Goal: Task Accomplishment & Management: Use online tool/utility

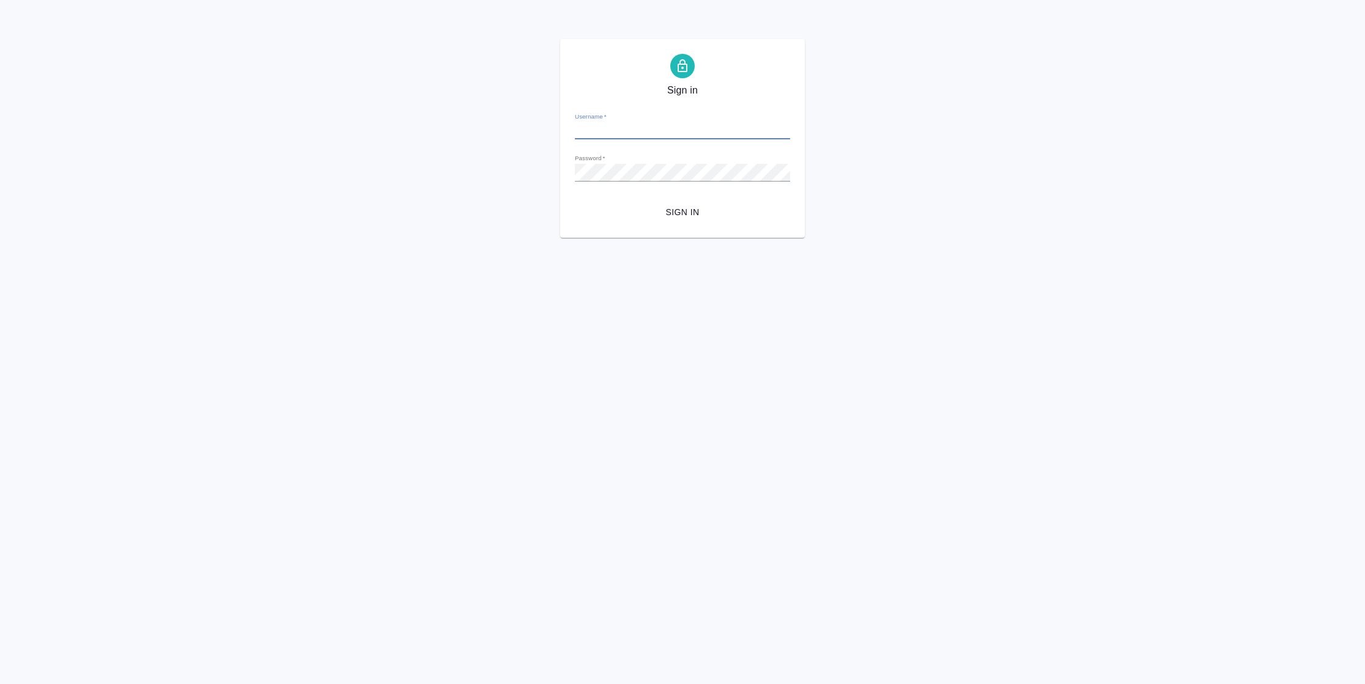
type input "n.vasilyeva@awatera.com"
drag, startPoint x: 680, startPoint y: 218, endPoint x: 681, endPoint y: 210, distance: 7.4
click at [681, 210] on span "Sign in" at bounding box center [682, 212] width 196 height 15
type input "n.vasilyeva@awatera.com"
click at [679, 214] on span "Sign in" at bounding box center [682, 212] width 196 height 15
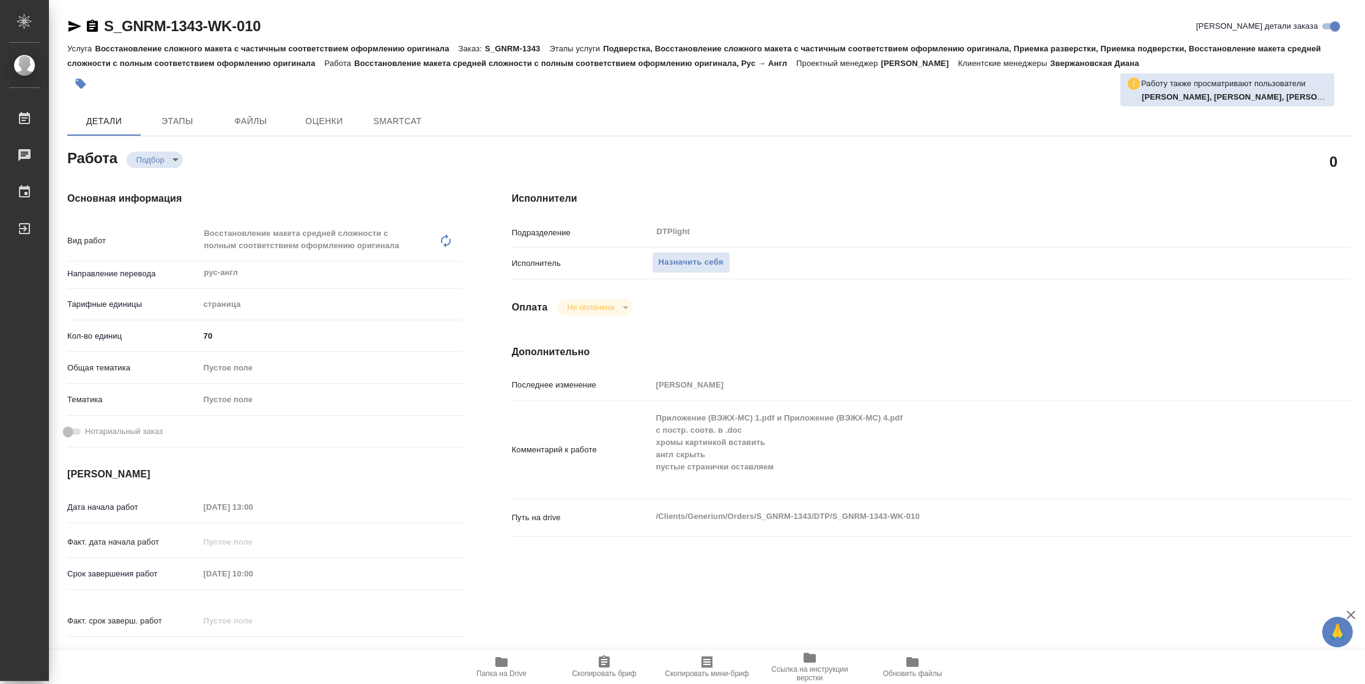
type textarea "x"
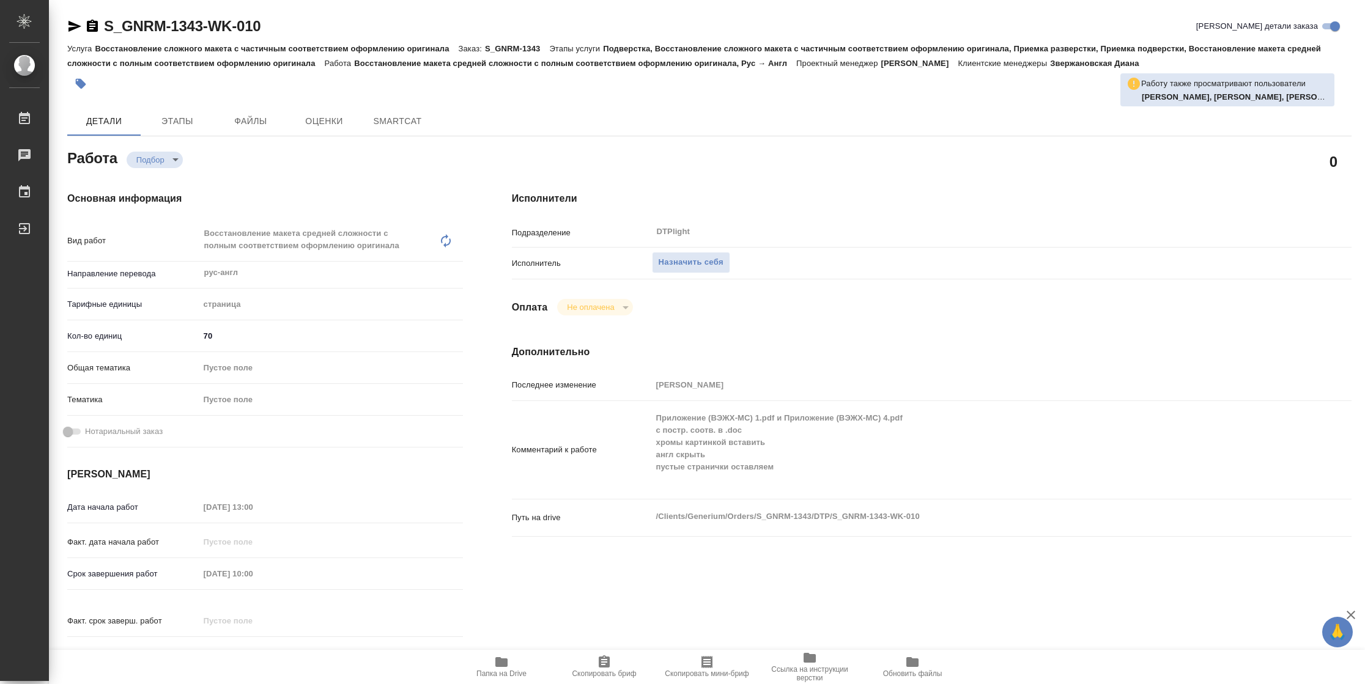
type textarea "x"
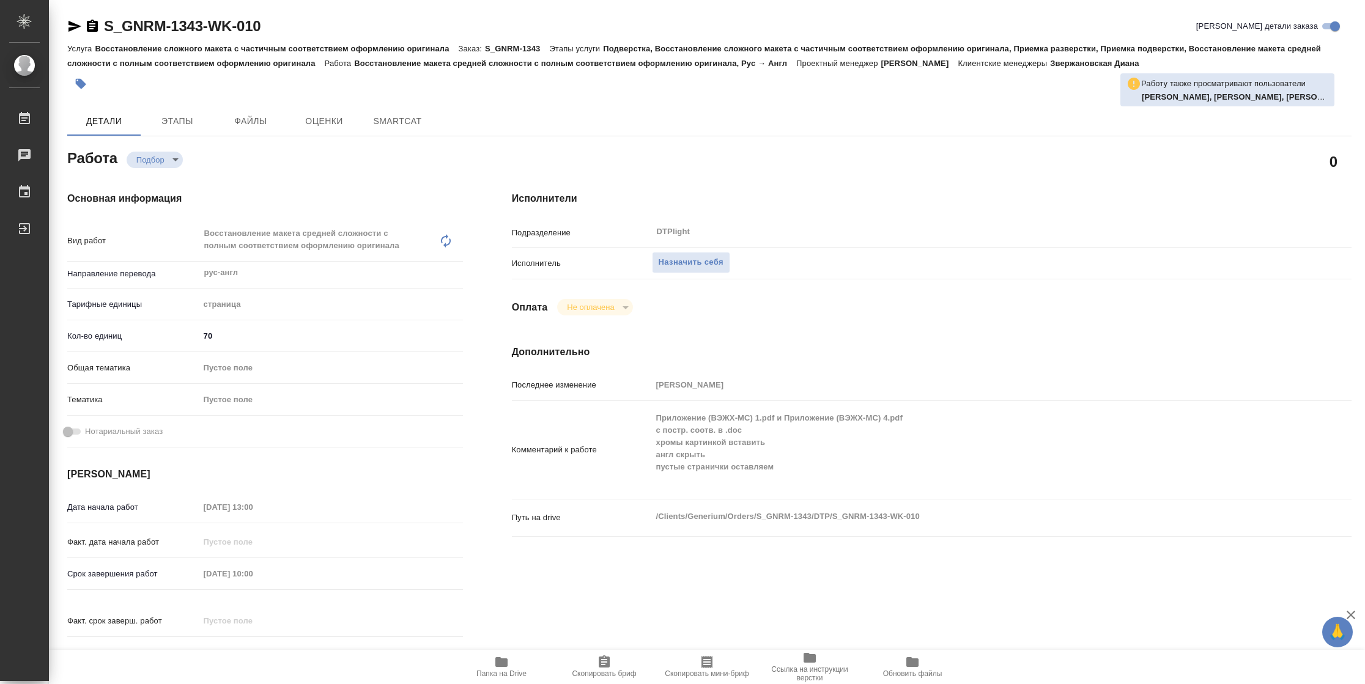
type textarea "x"
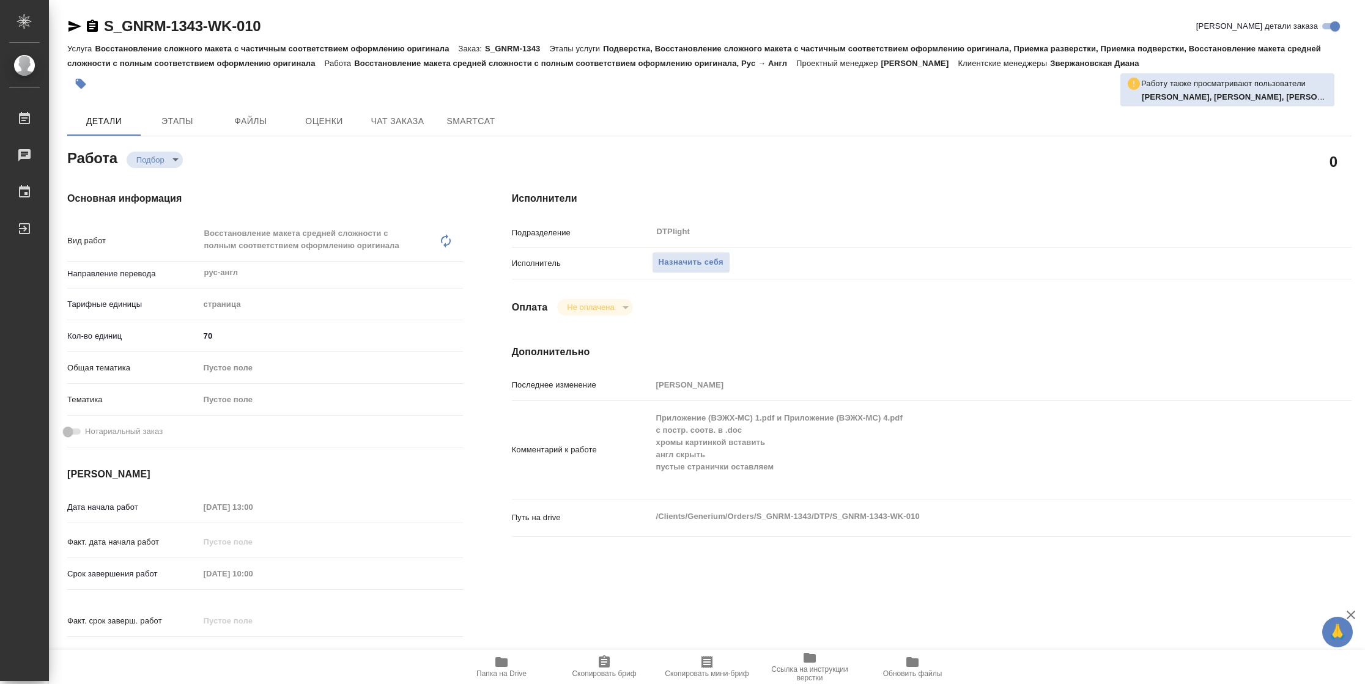
type textarea "x"
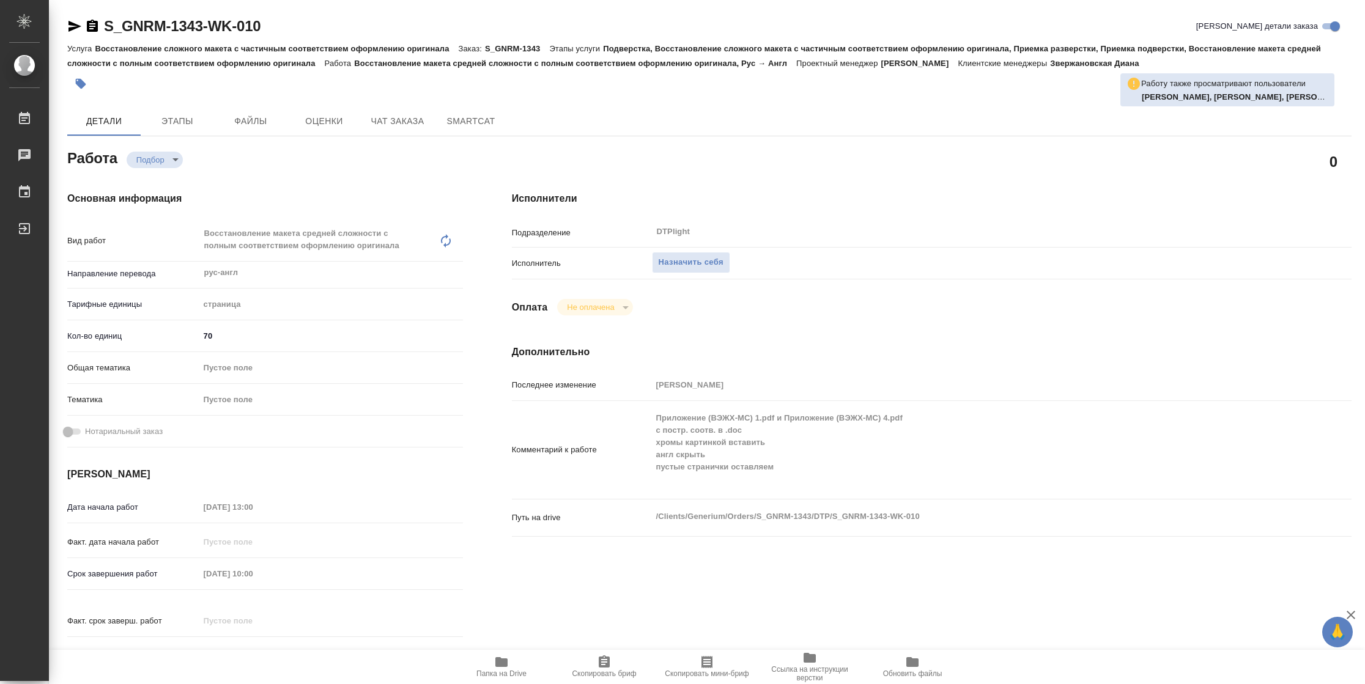
type textarea "x"
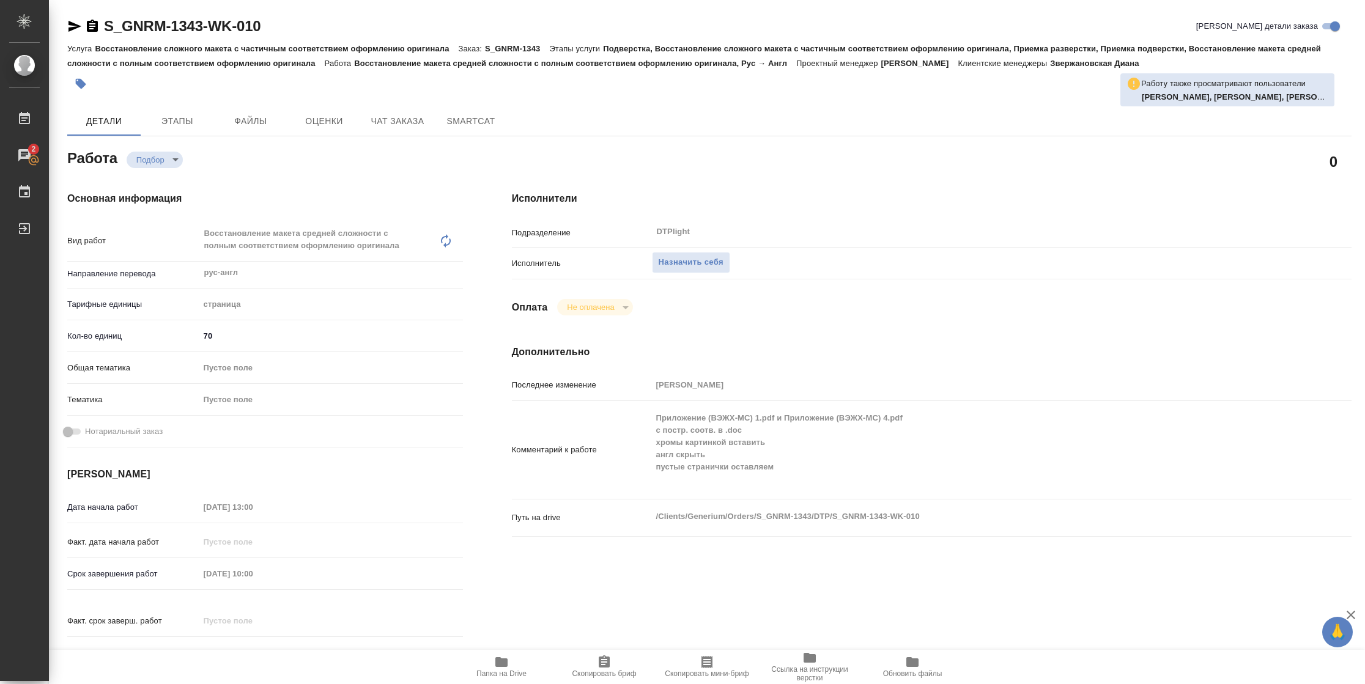
click at [516, 661] on span "Папка на Drive" at bounding box center [501, 666] width 88 height 23
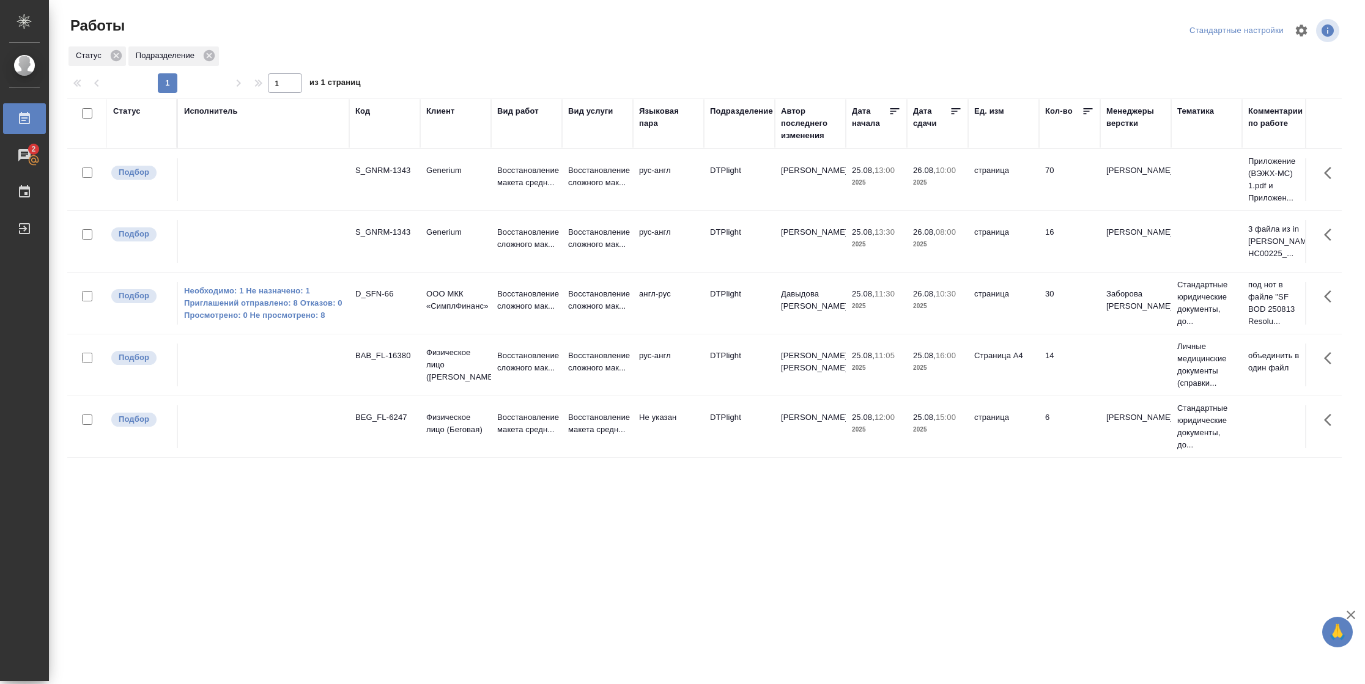
click at [137, 114] on div "Статус" at bounding box center [127, 111] width 28 height 12
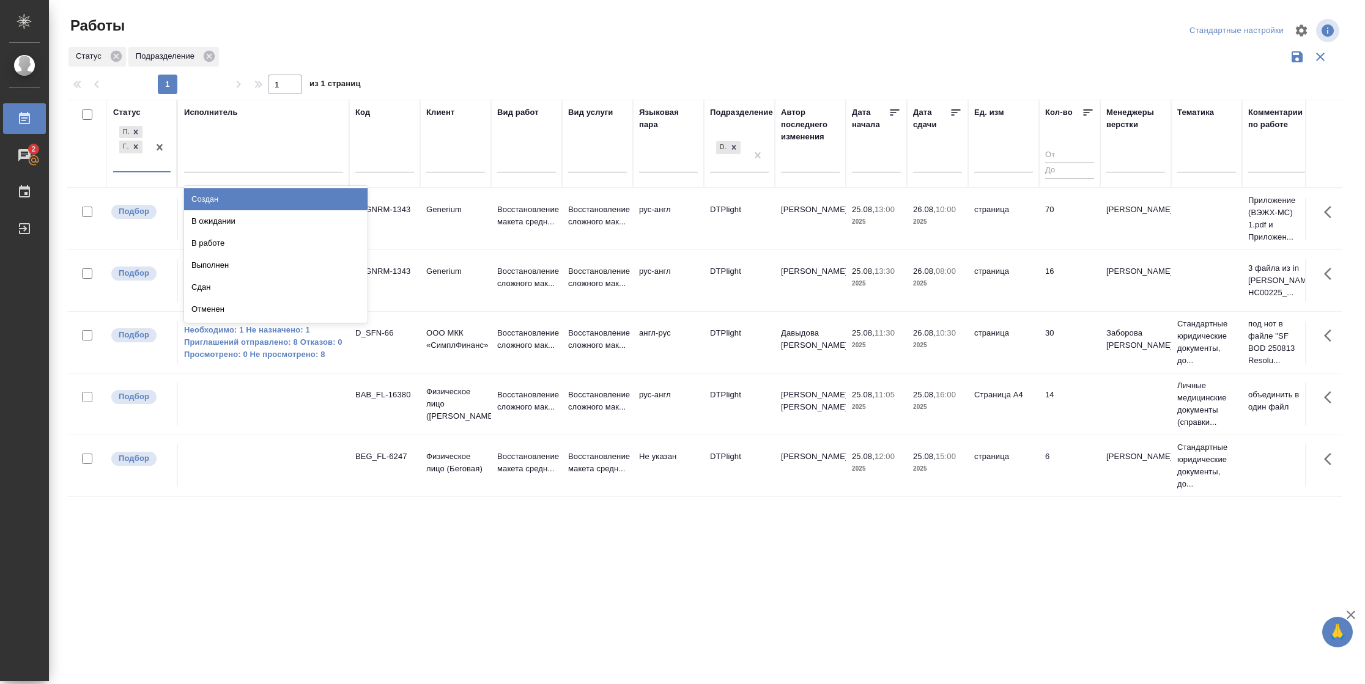
click at [153, 168] on div at bounding box center [160, 147] width 22 height 48
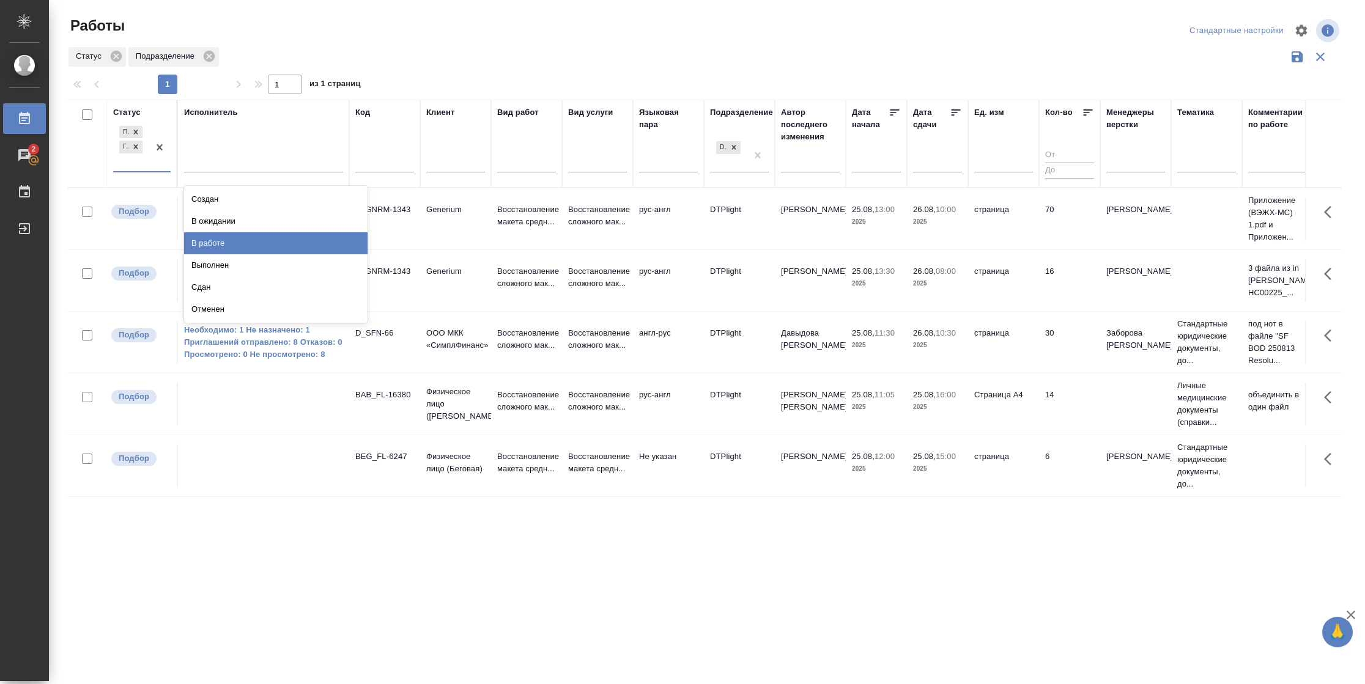
click at [236, 241] on div "В работе" at bounding box center [275, 243] width 183 height 22
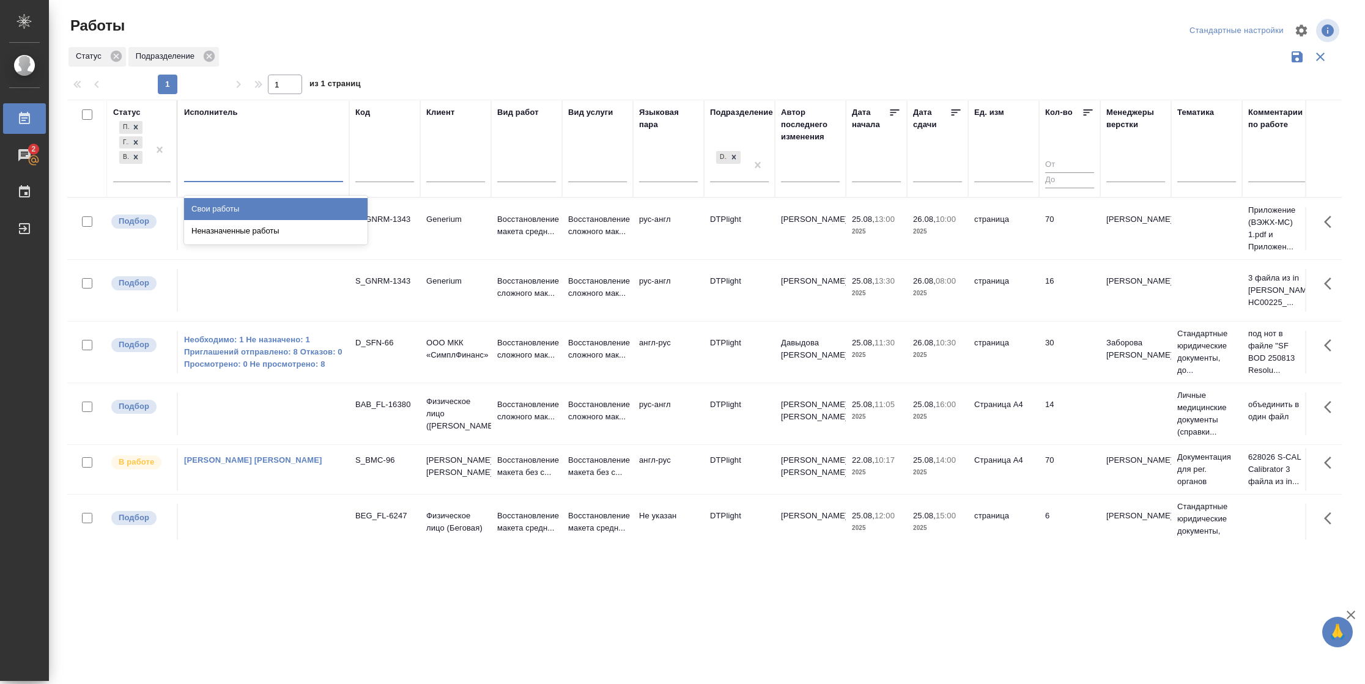
click at [245, 173] on div at bounding box center [263, 170] width 159 height 18
click at [239, 203] on div "Свои работы" at bounding box center [275, 209] width 183 height 22
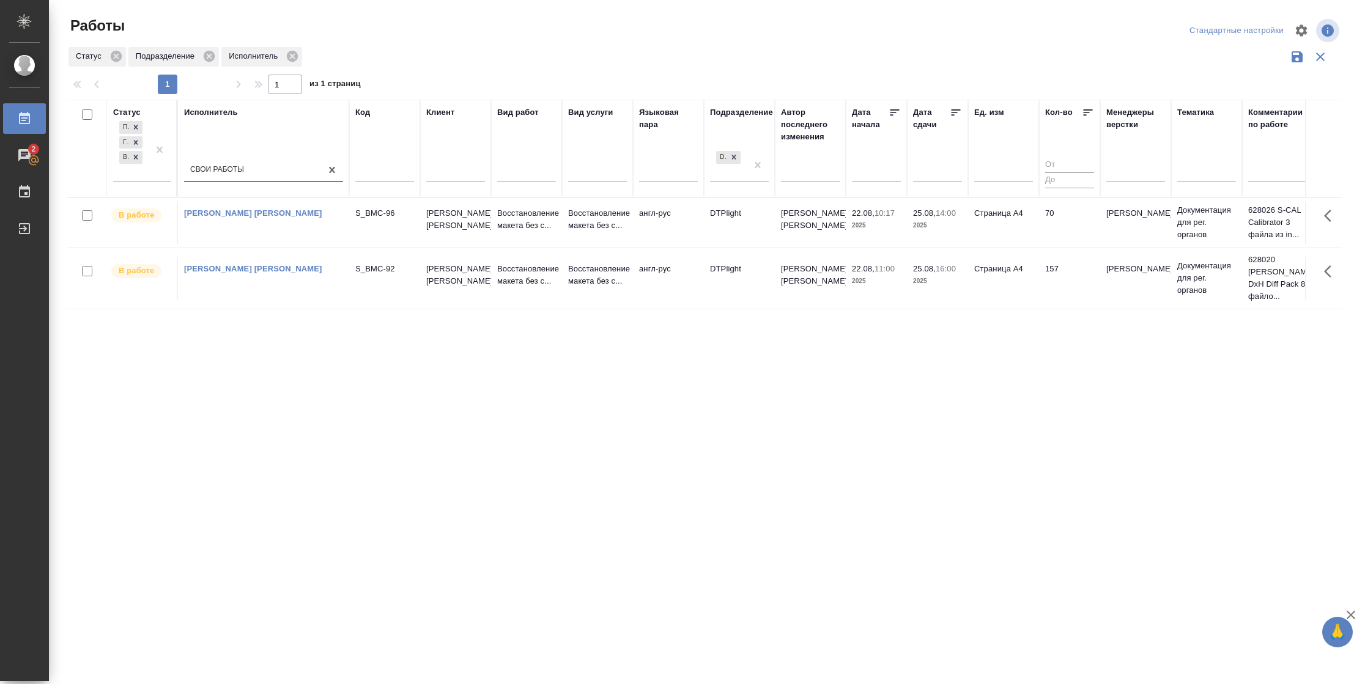
click at [957, 111] on icon at bounding box center [955, 112] width 12 height 12
click at [1063, 232] on td "70" at bounding box center [1069, 222] width 61 height 43
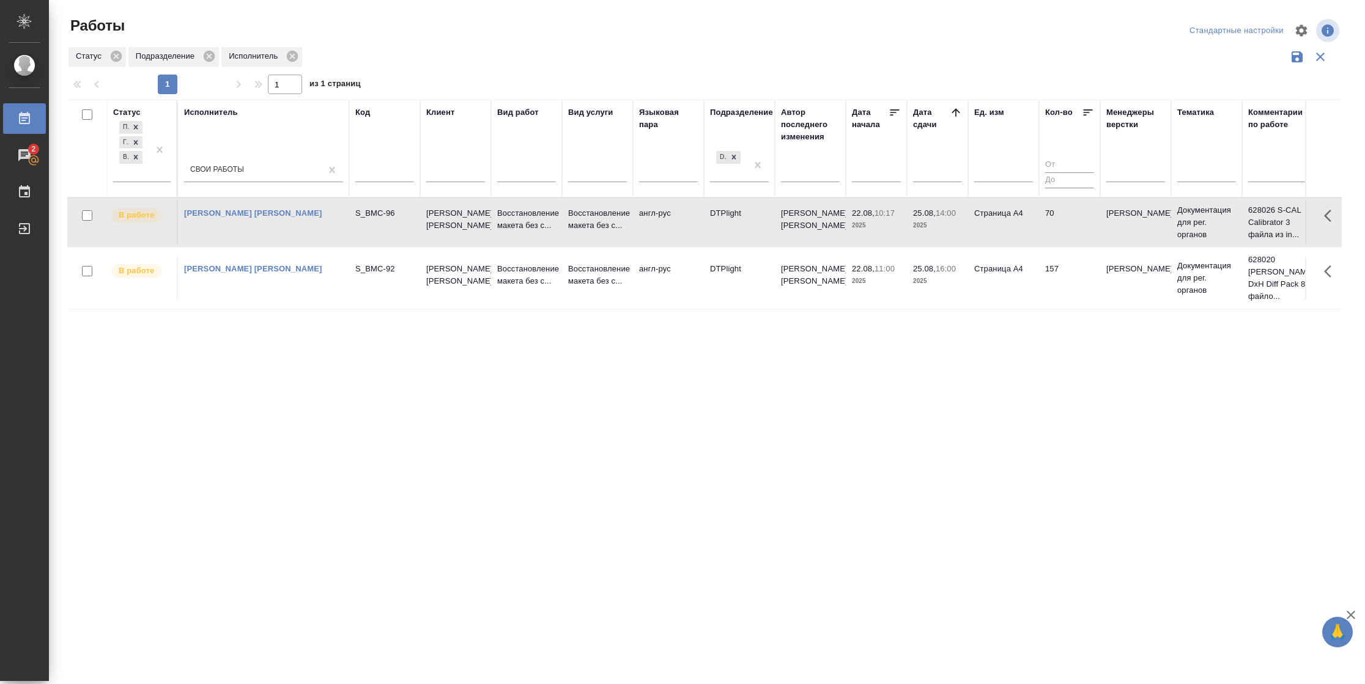
click at [1063, 230] on td "70" at bounding box center [1069, 222] width 61 height 43
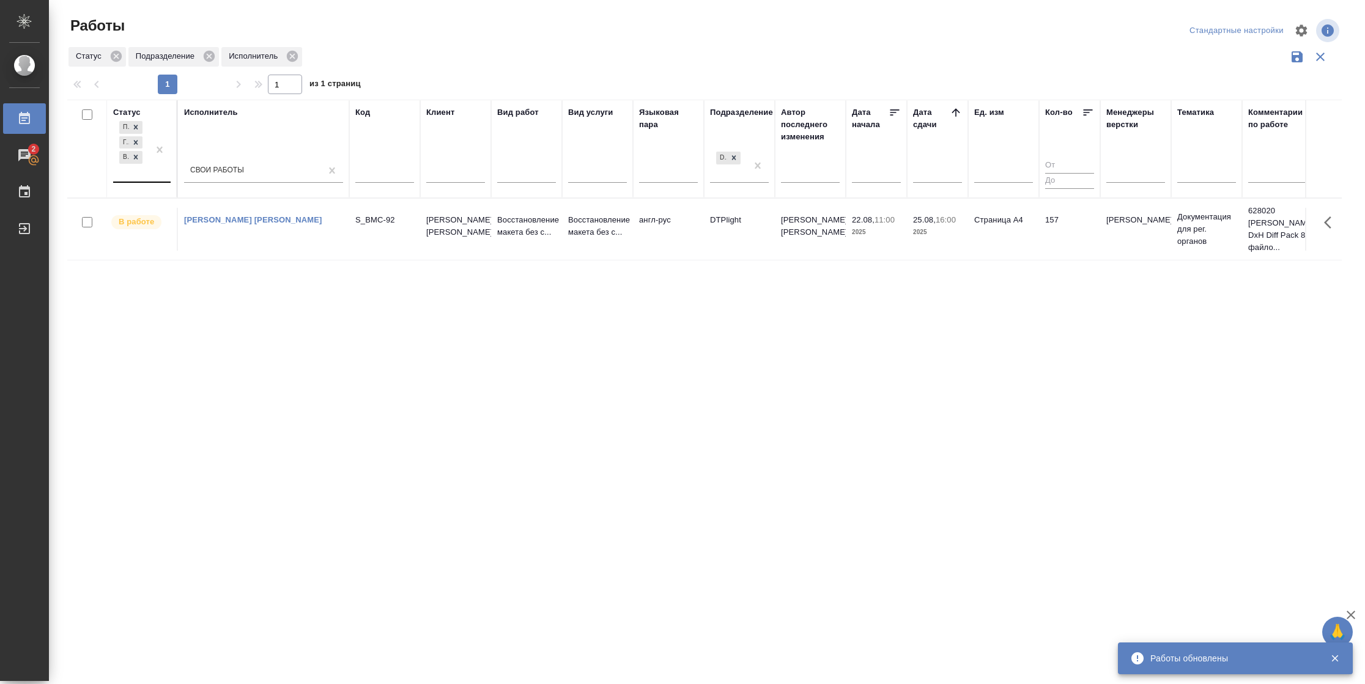
click at [151, 179] on div at bounding box center [160, 150] width 22 height 63
drag, startPoint x: 201, startPoint y: 246, endPoint x: 263, endPoint y: 260, distance: 64.7
click at [204, 248] on div "Выполнен" at bounding box center [275, 254] width 183 height 22
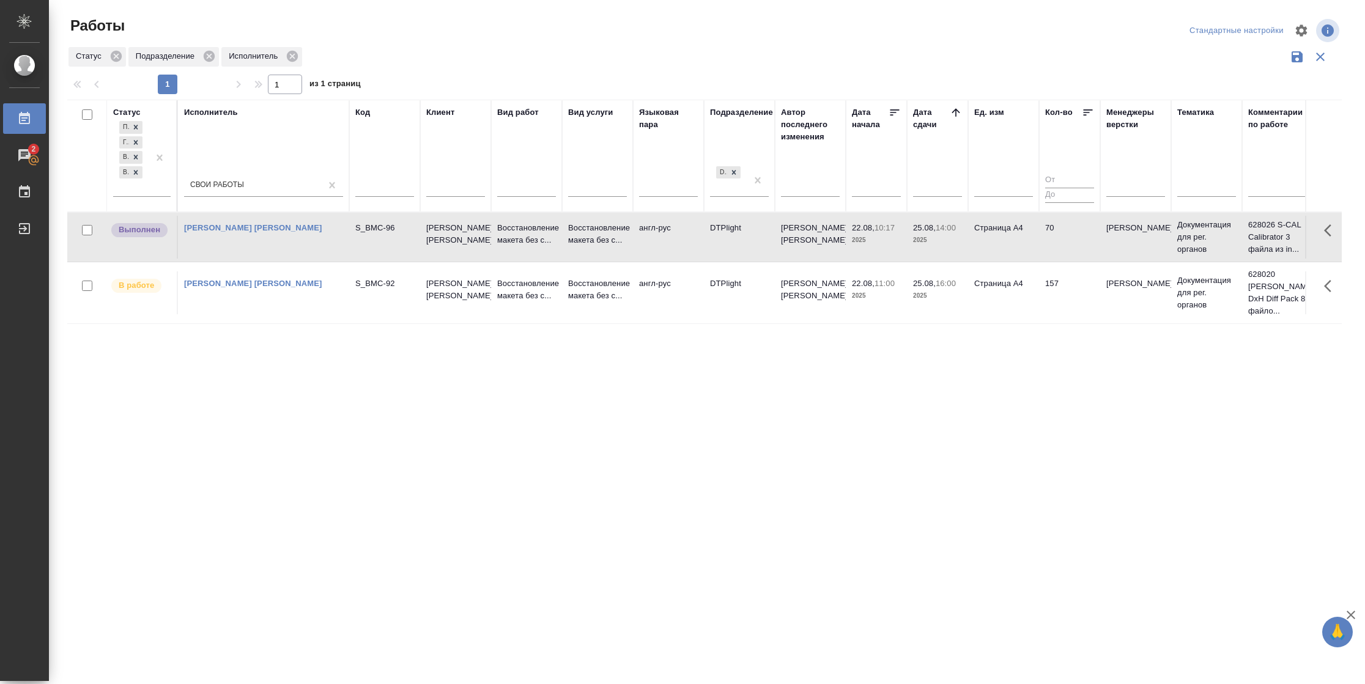
click at [1066, 238] on td "70" at bounding box center [1069, 237] width 61 height 43
click at [578, 279] on p "Восстановление макета без с..." at bounding box center [597, 290] width 59 height 24
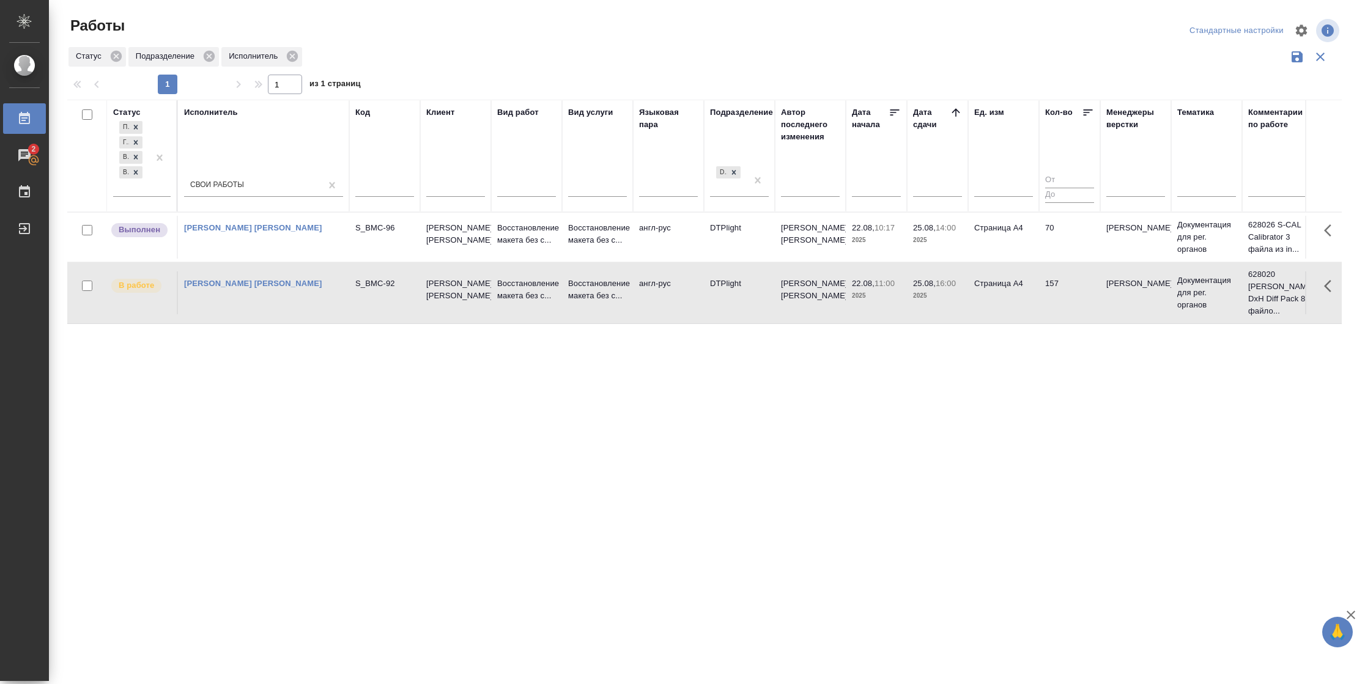
drag, startPoint x: 138, startPoint y: 172, endPoint x: 170, endPoint y: 99, distance: 80.2
click at [137, 172] on icon at bounding box center [135, 172] width 9 height 9
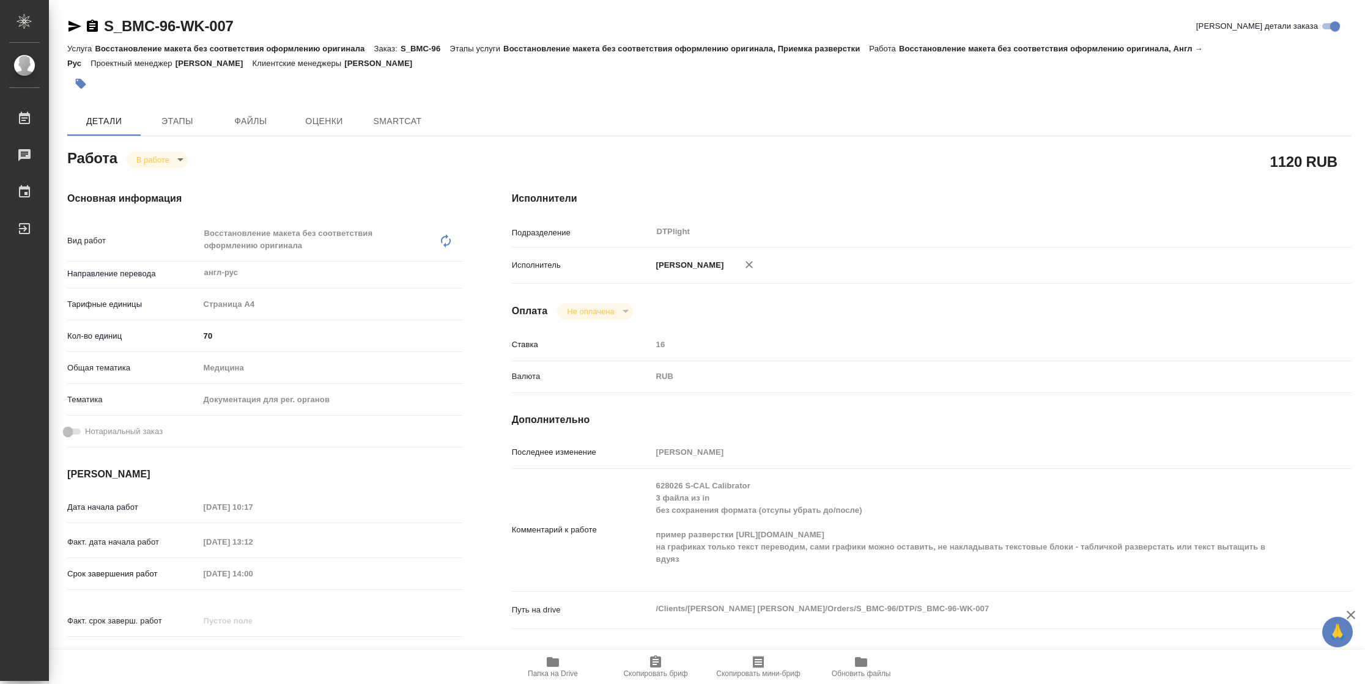
type textarea "x"
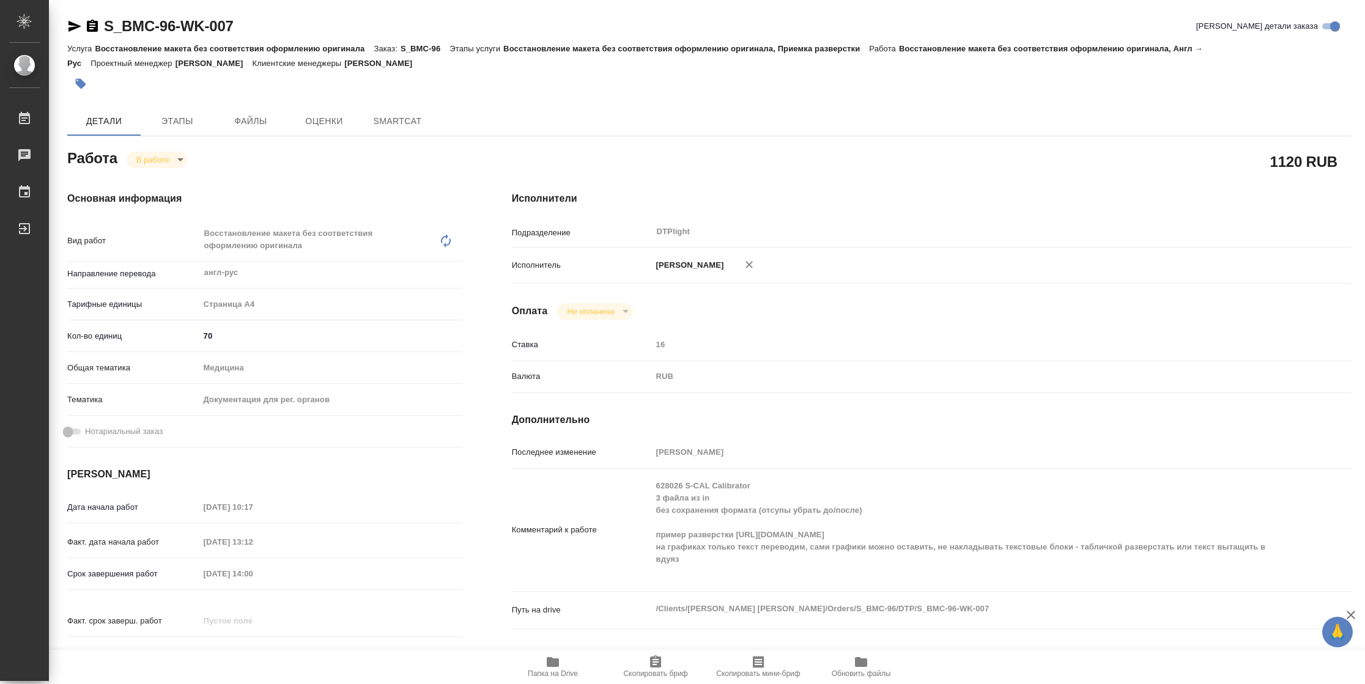
type textarea "x"
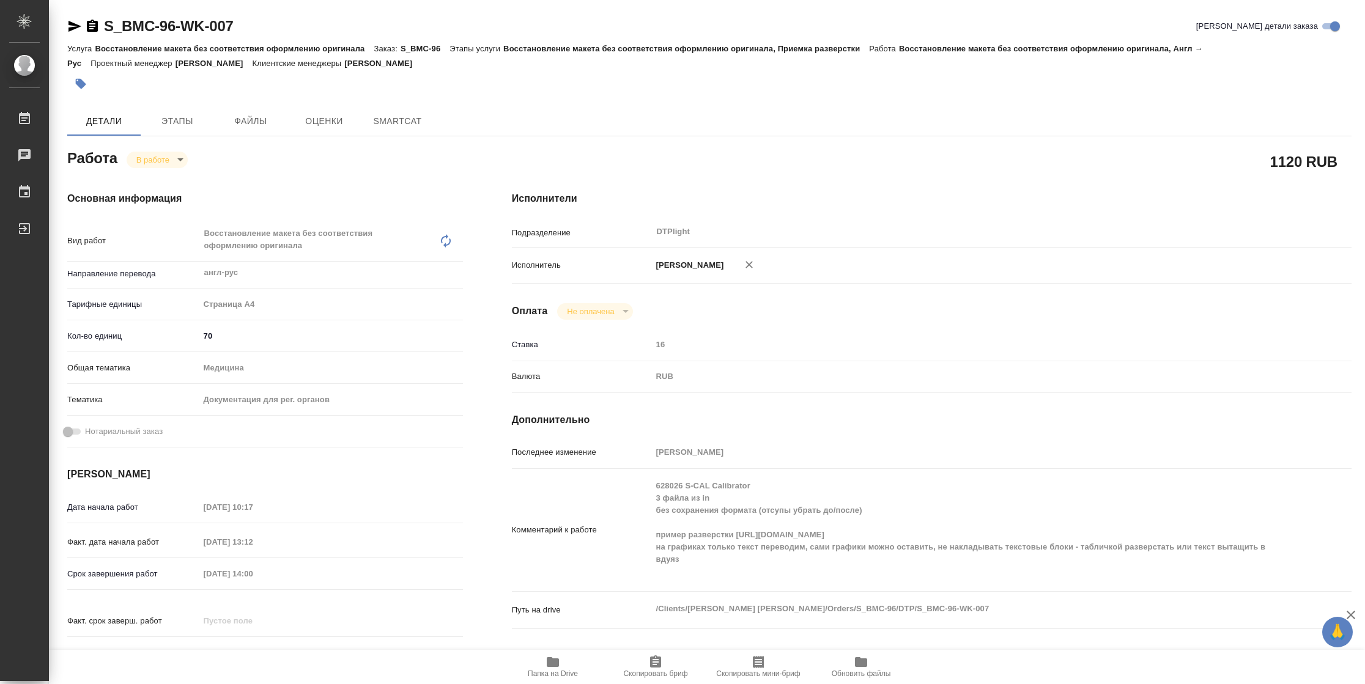
type textarea "x"
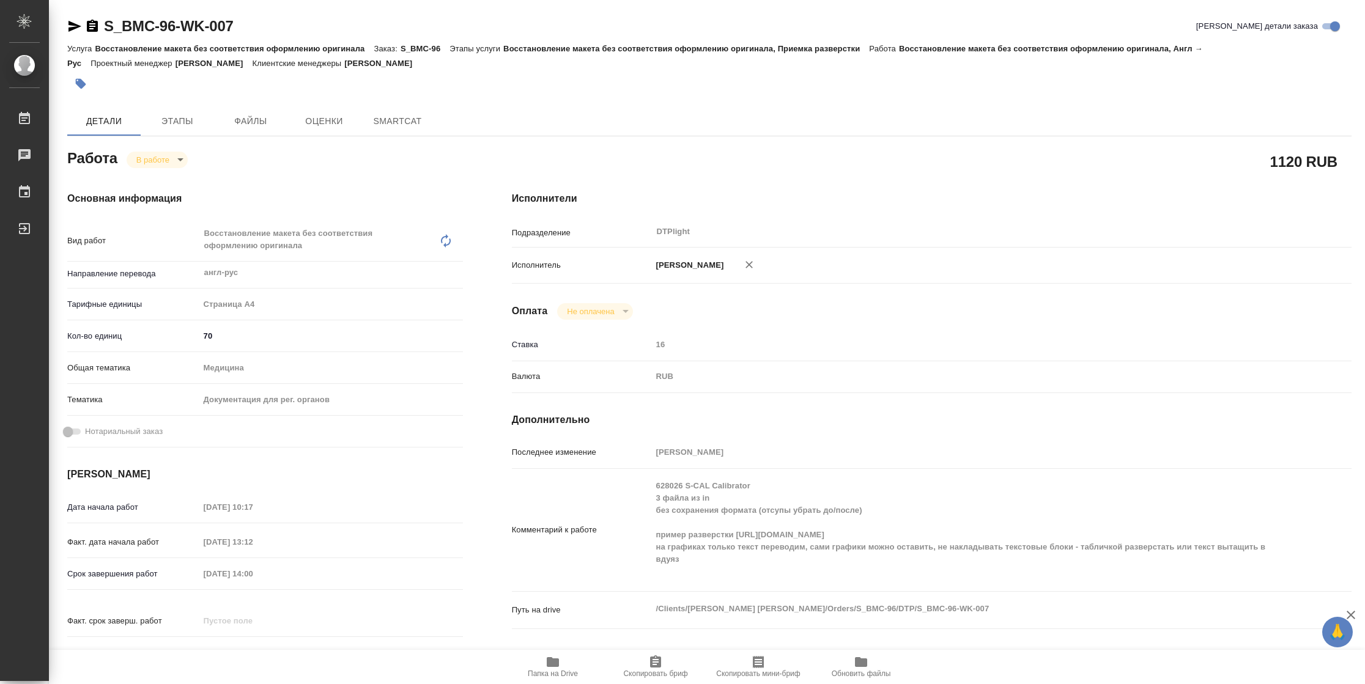
type textarea "x"
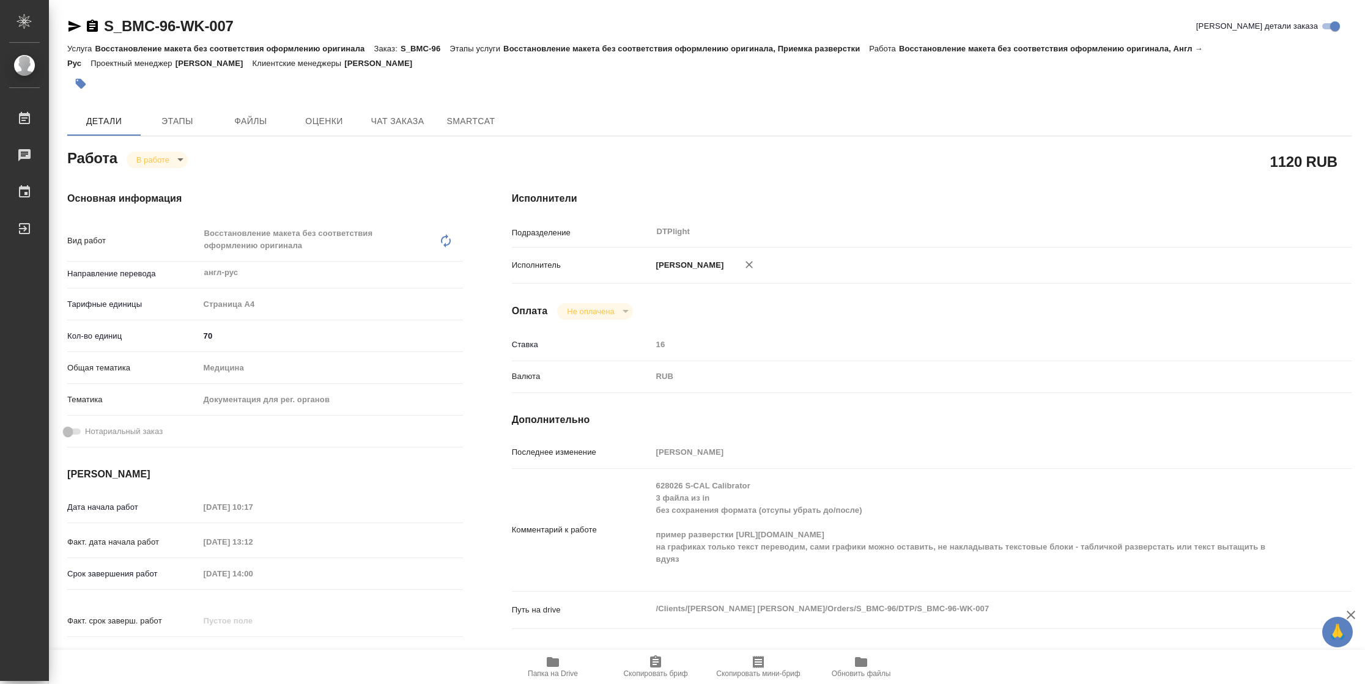
click at [548, 675] on span "Папка на Drive" at bounding box center [553, 673] width 50 height 9
type textarea "x"
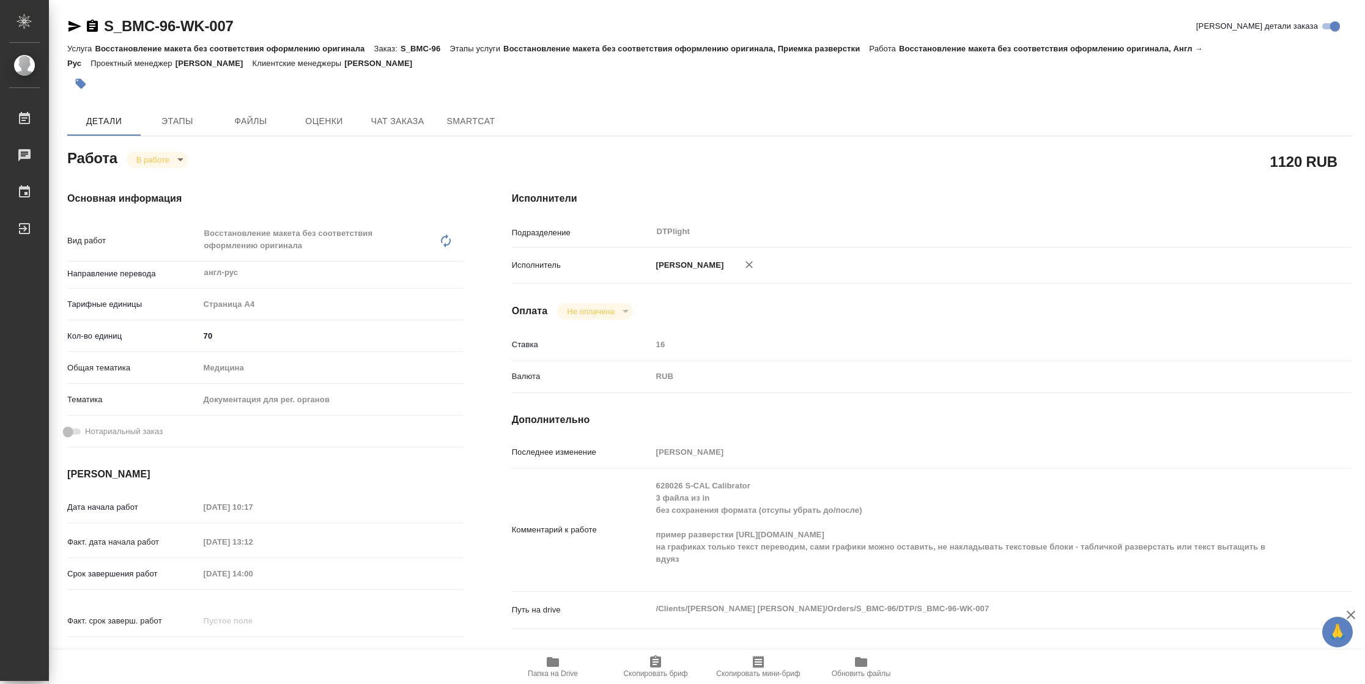
type textarea "x"
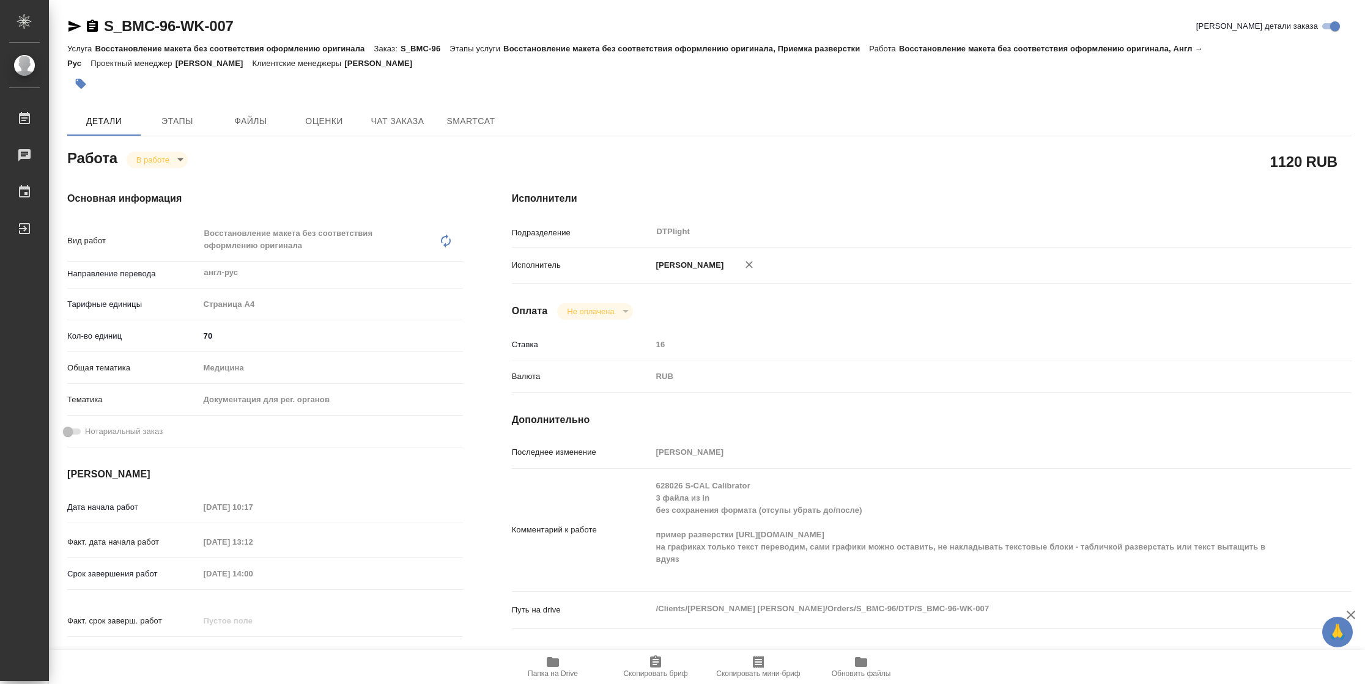
type textarea "x"
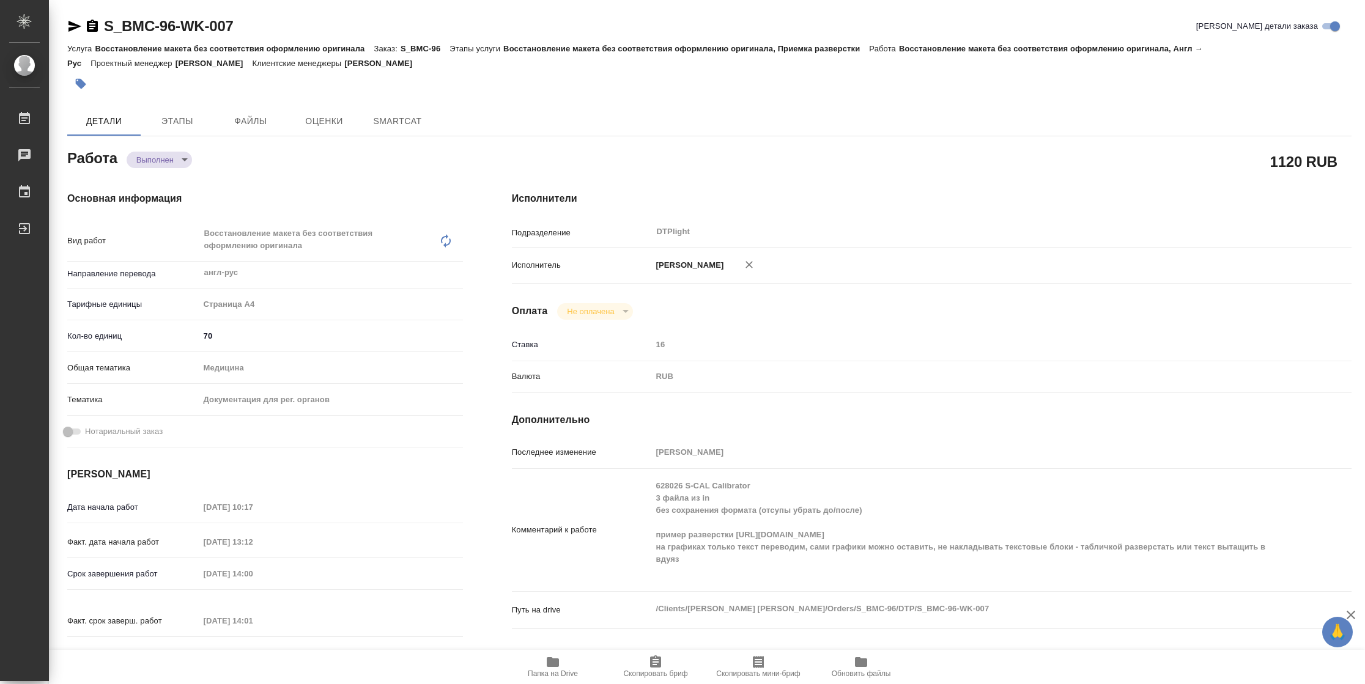
type textarea "x"
drag, startPoint x: 73, startPoint y: 27, endPoint x: 212, endPoint y: 15, distance: 139.3
click at [73, 27] on icon "button" at bounding box center [74, 26] width 13 height 11
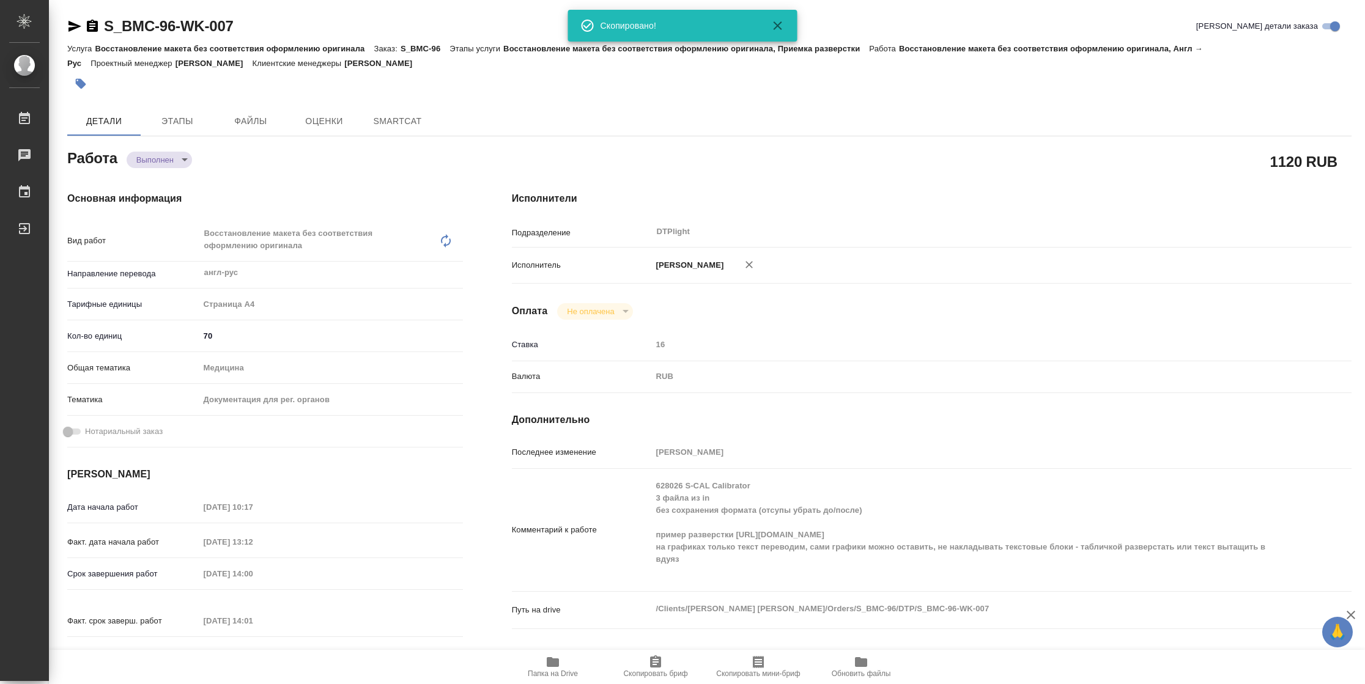
type textarea "x"
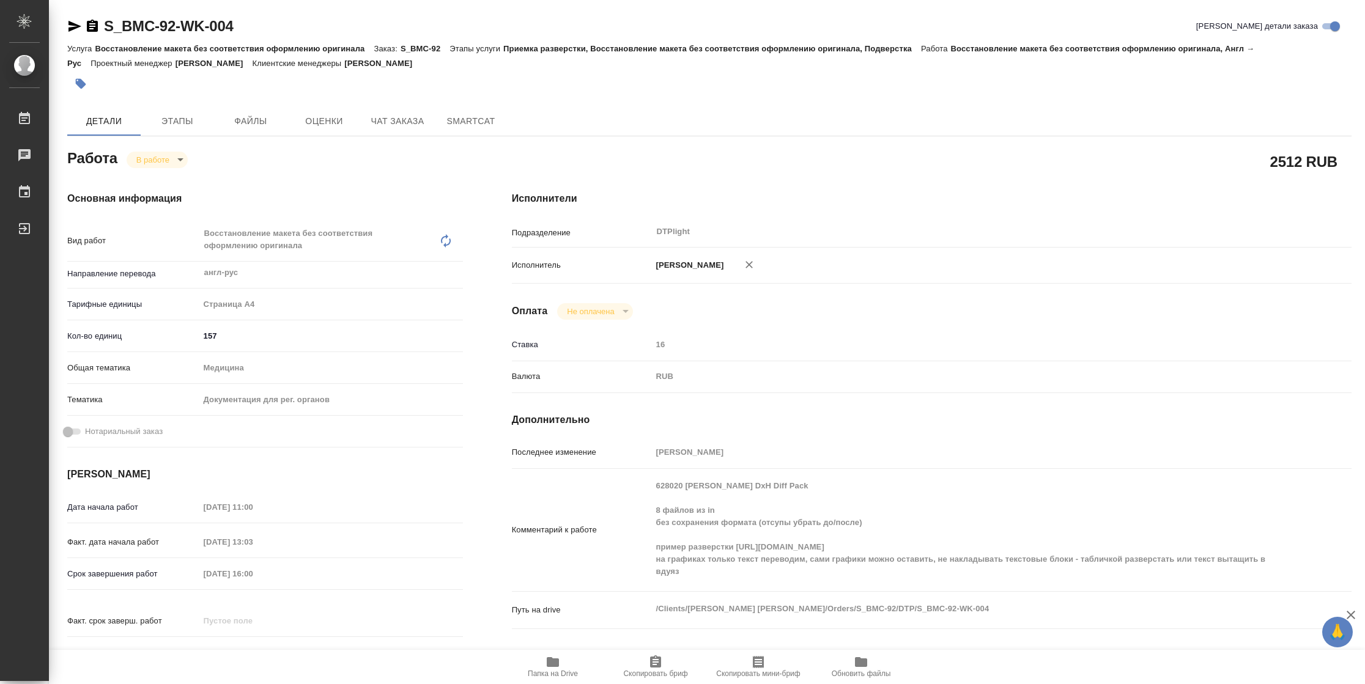
type textarea "x"
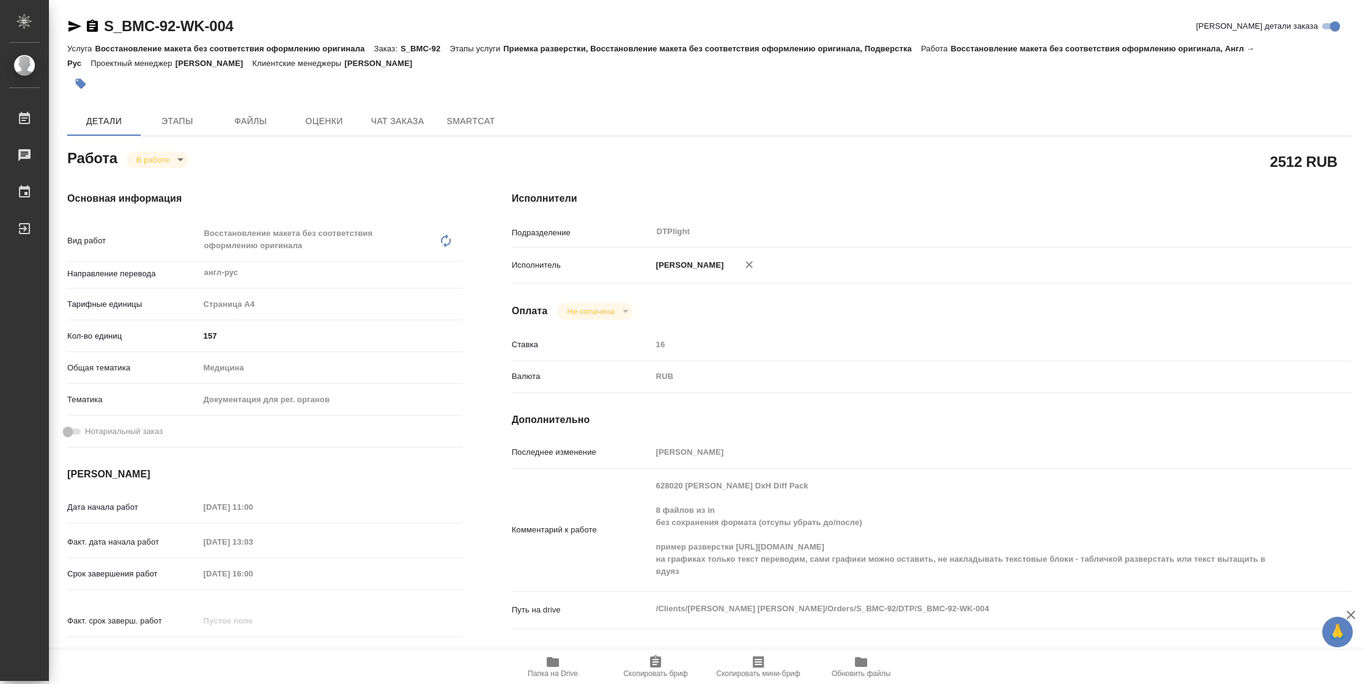
type textarea "x"
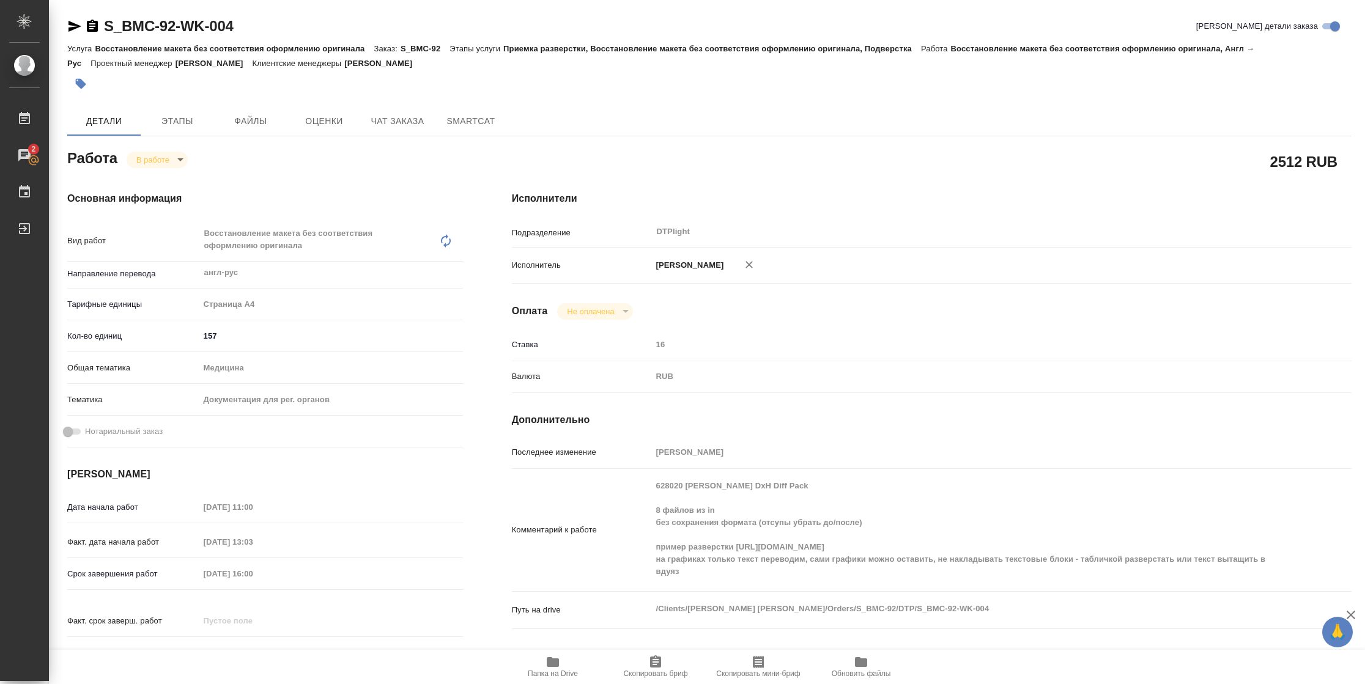
click at [70, 26] on icon "button" at bounding box center [74, 26] width 15 height 15
